Goal: Navigation & Orientation: Find specific page/section

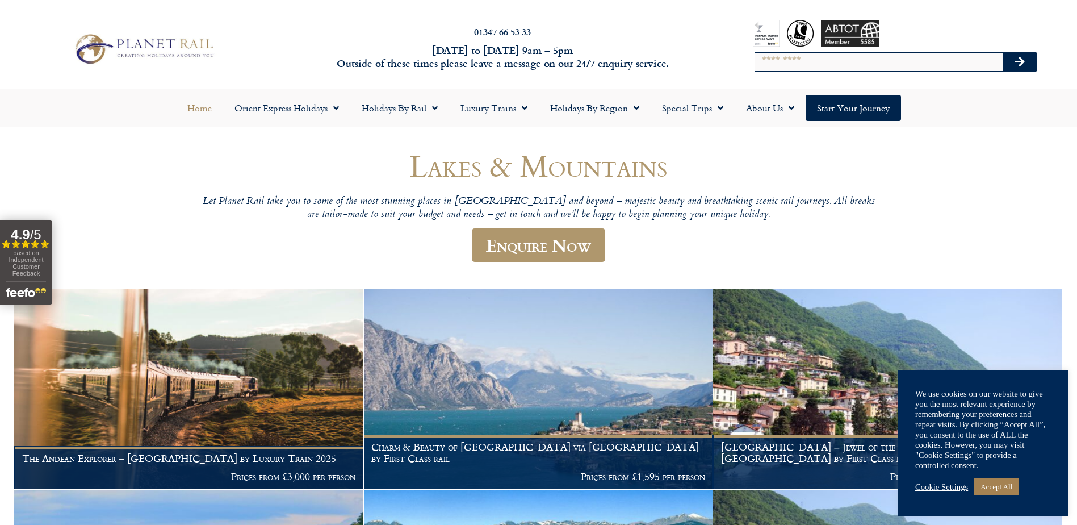
click at [192, 106] on link "Home" at bounding box center [199, 108] width 47 height 26
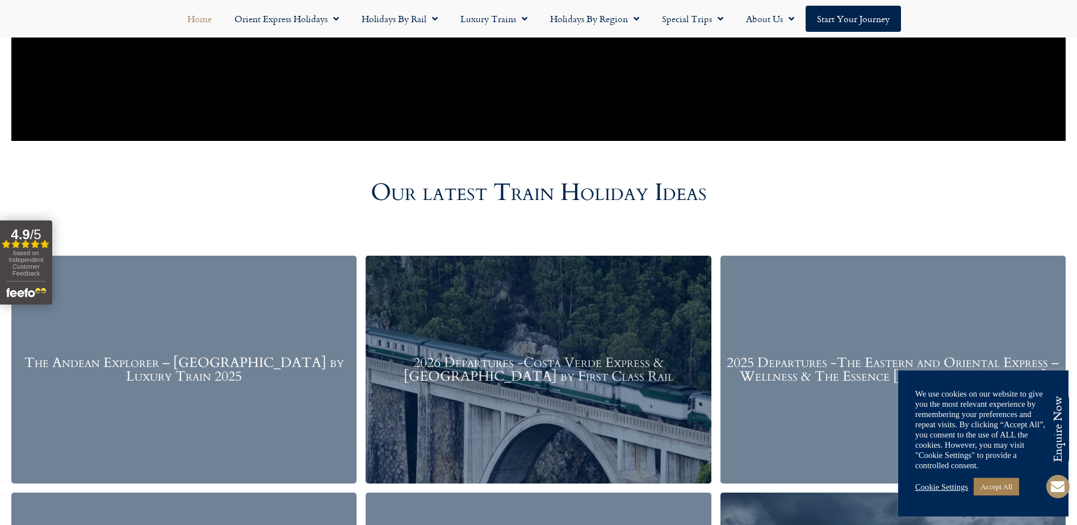
scroll to position [1192, 0]
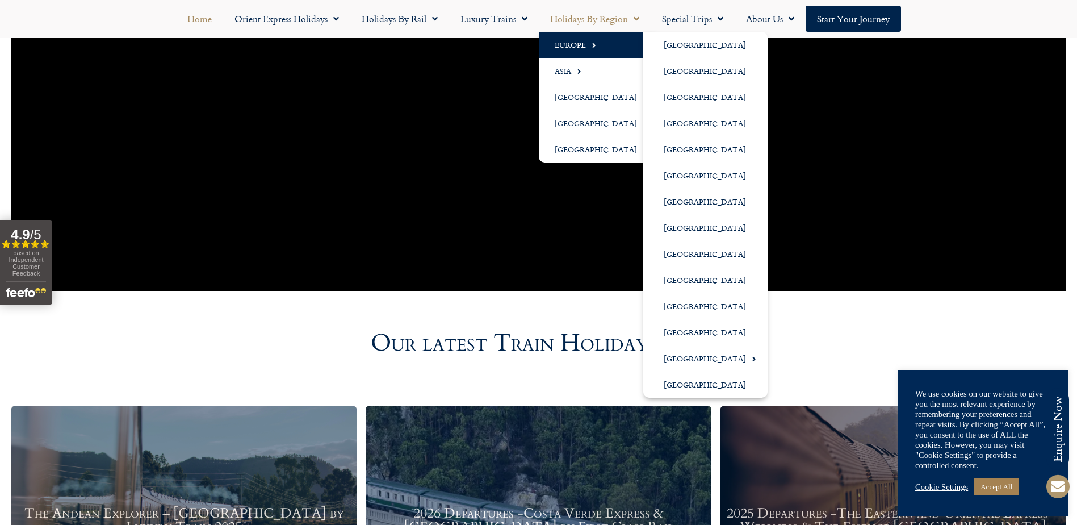
click at [580, 52] on link "Europe" at bounding box center [599, 45] width 120 height 26
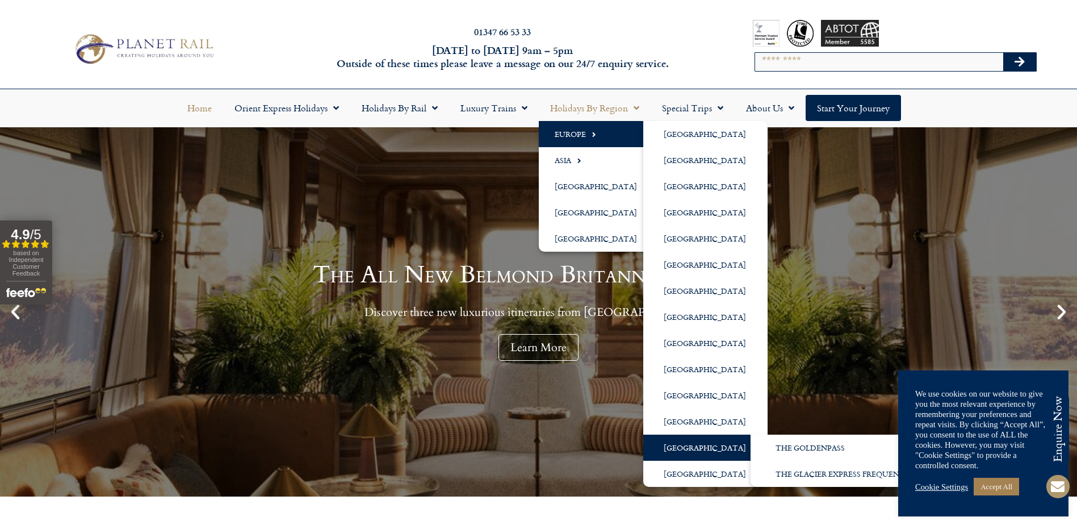
click at [689, 449] on link "[GEOGRAPHIC_DATA]" at bounding box center [705, 447] width 124 height 26
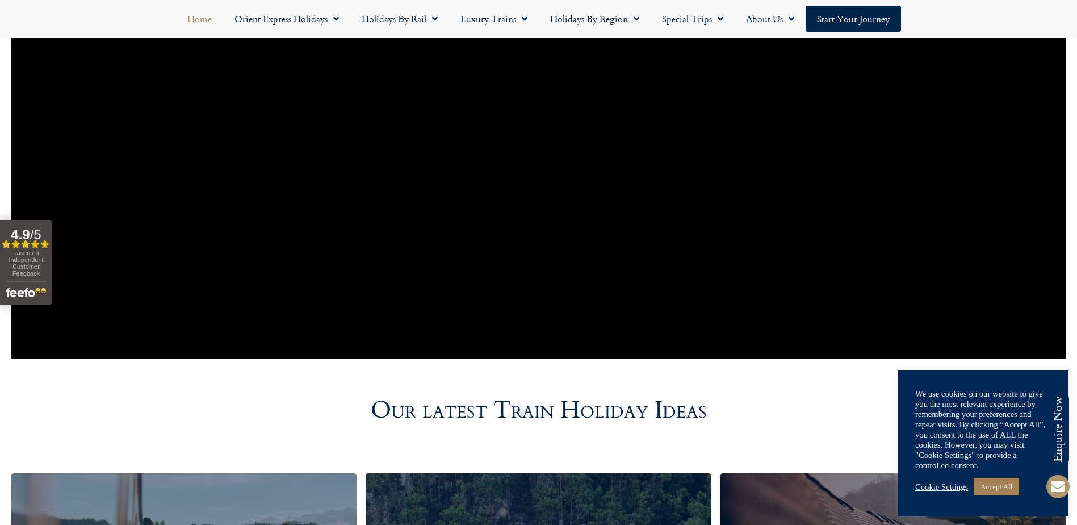
scroll to position [1192, 0]
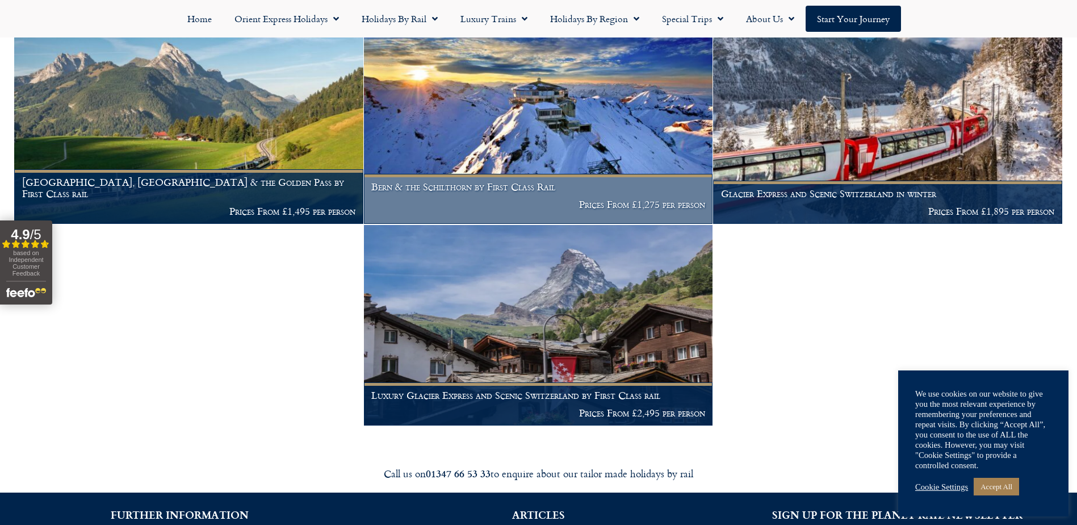
scroll to position [795, 0]
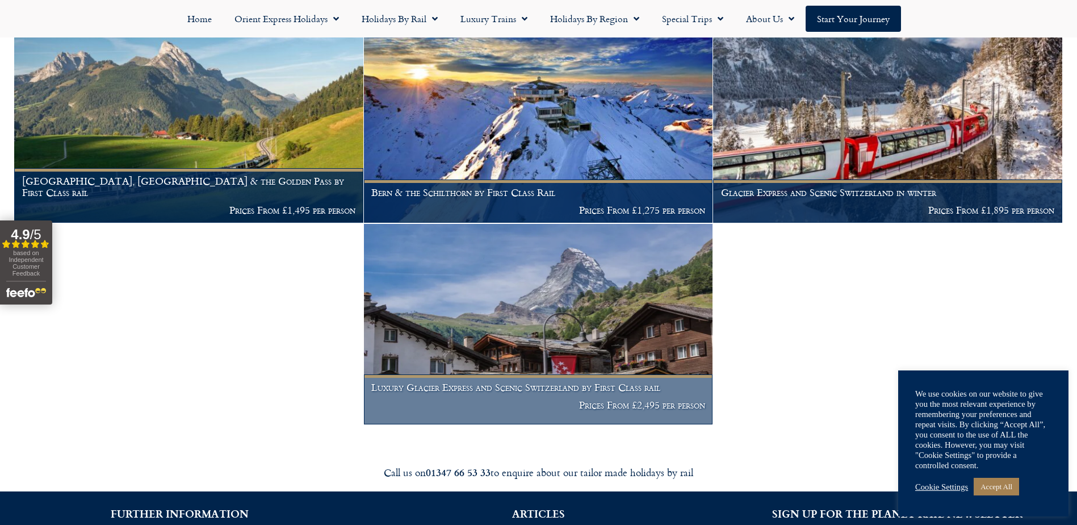
click at [501, 271] on img at bounding box center [538, 324] width 349 height 200
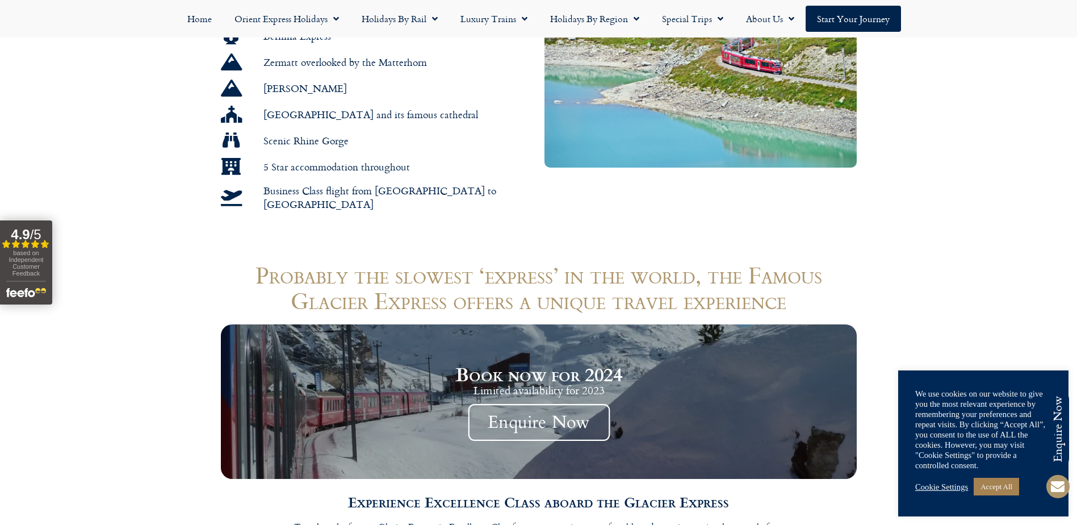
scroll to position [1079, 0]
